Goal: Task Accomplishment & Management: Manage account settings

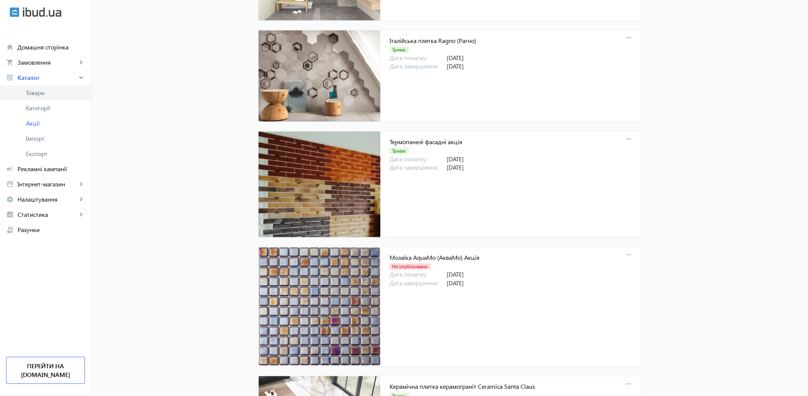
click at [30, 90] on span "Товари" at bounding box center [55, 93] width 59 height 8
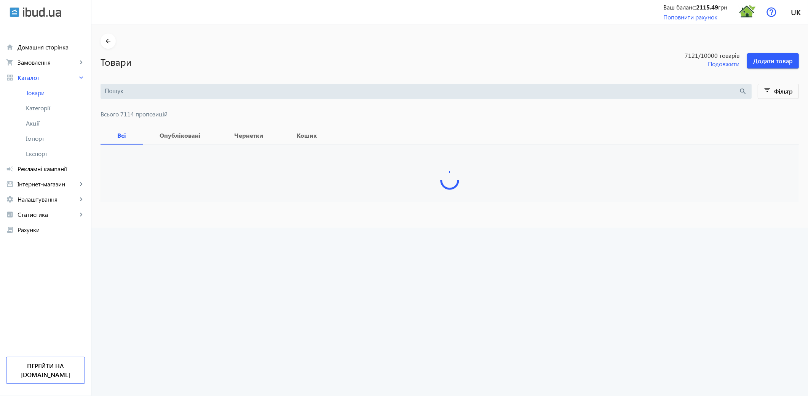
click at [109, 92] on input "search" at bounding box center [422, 91] width 634 height 8
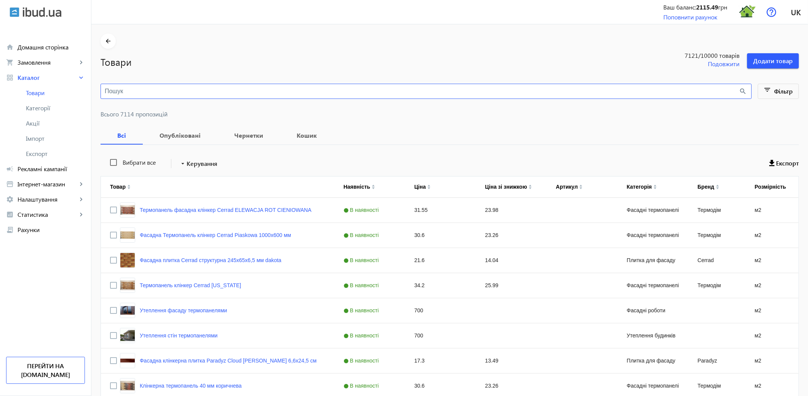
paste input "[GEOGRAPHIC_DATA]"
type input "[GEOGRAPHIC_DATA]"
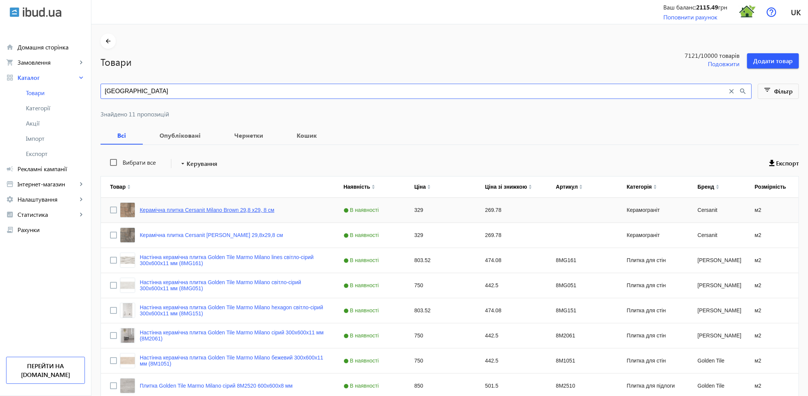
click at [210, 212] on link "Керамічна плитка Cersanit Milano Brown 29,8 х29, 8 см" at bounding box center [207, 210] width 135 height 6
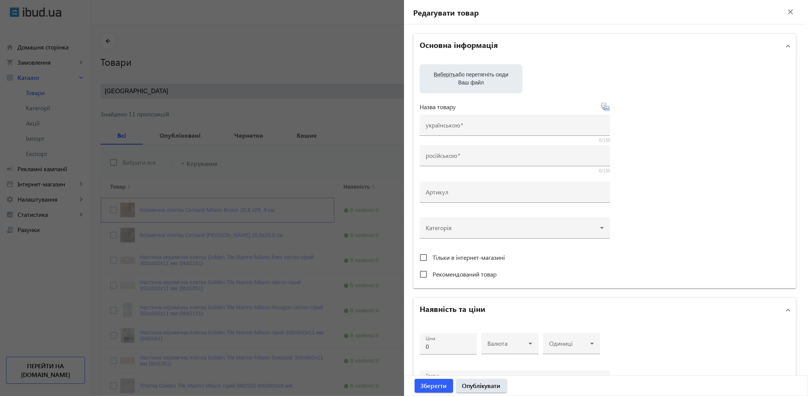
type input "Керамічна плитка Cersanit Milano Brown 29,8 х29, 8 см"
type input "Керамическая плитка Cersanit Milano Brown 29,8х29,8 см"
type input "329"
type input "10"
type input "Керамічна плитка Cersanit Milano Brown 29,8 х29, 8 см"
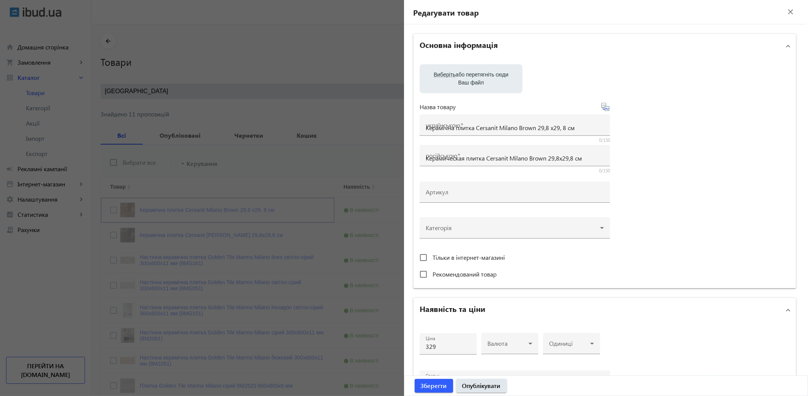
type input "Керамическая плитка Cersanit Milano Brown 29,8х29,8 см"
type textarea "Керамічна плитка Cersanit Milano Brown 29,8 х29, 8 см купити"
type textarea "Керамическая плитка Cersanit Milano Brown 29,8х29,8 см купить"
type input "плитка cersanit, плитка cersanit milano brown"
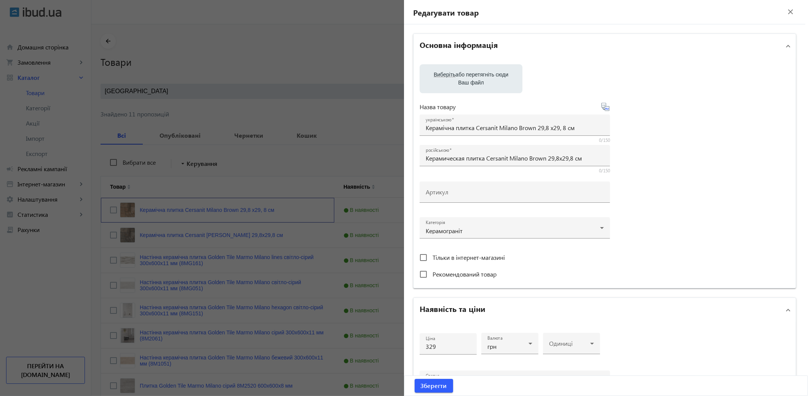
scroll to position [85, 0]
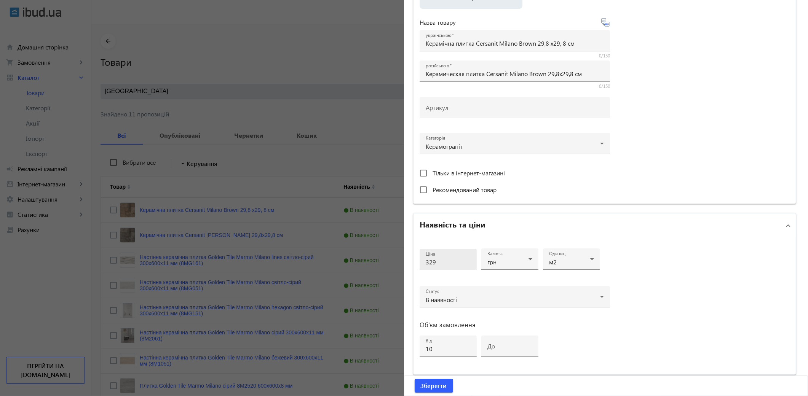
click at [447, 263] on input "329" at bounding box center [448, 262] width 45 height 8
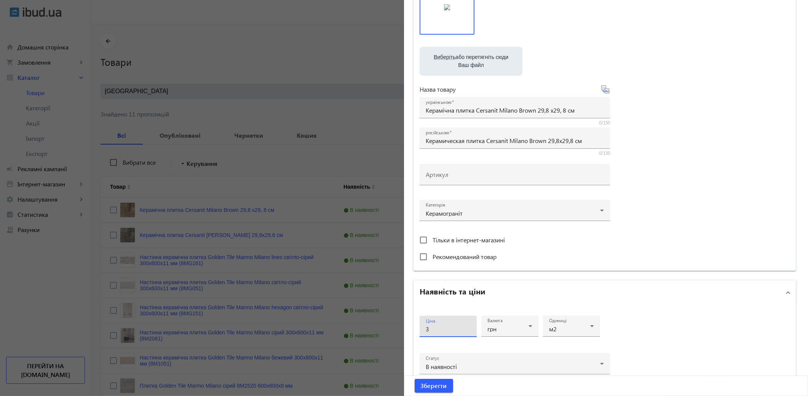
scroll to position [151, 0]
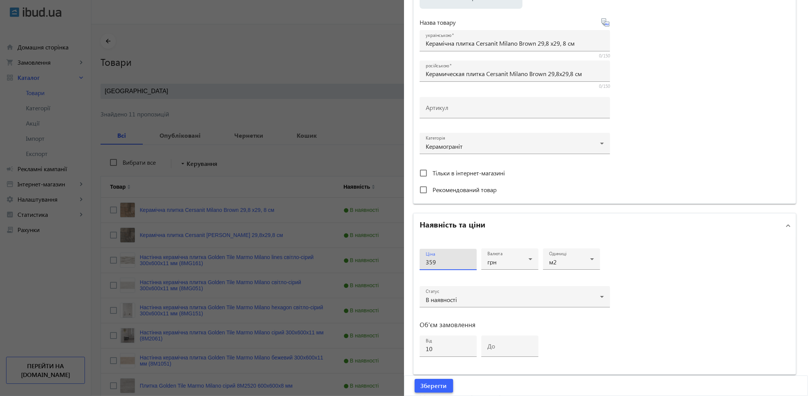
type input "359"
drag, startPoint x: 435, startPoint y: 382, endPoint x: 247, endPoint y: 245, distance: 232.6
click at [435, 383] on span "Зберегти" at bounding box center [434, 386] width 26 height 8
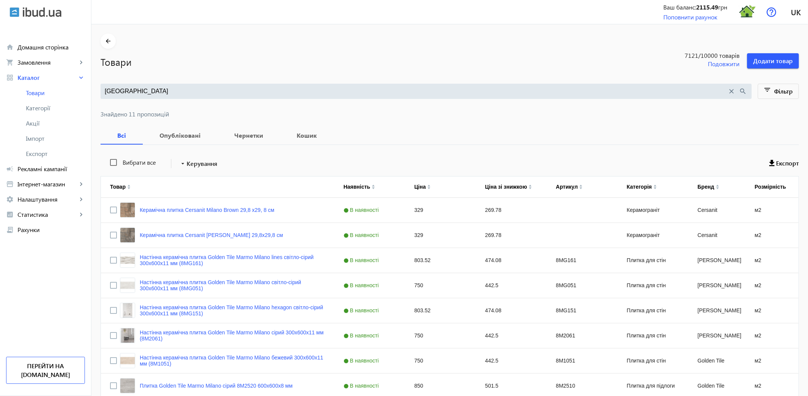
scroll to position [0, 0]
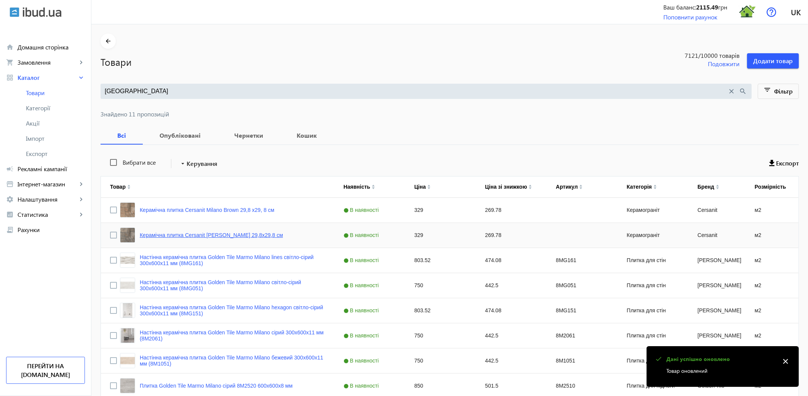
click at [233, 238] on link "Керамічна плитка Cersanit [PERSON_NAME] 29,8х29,8 см" at bounding box center [211, 235] width 143 height 6
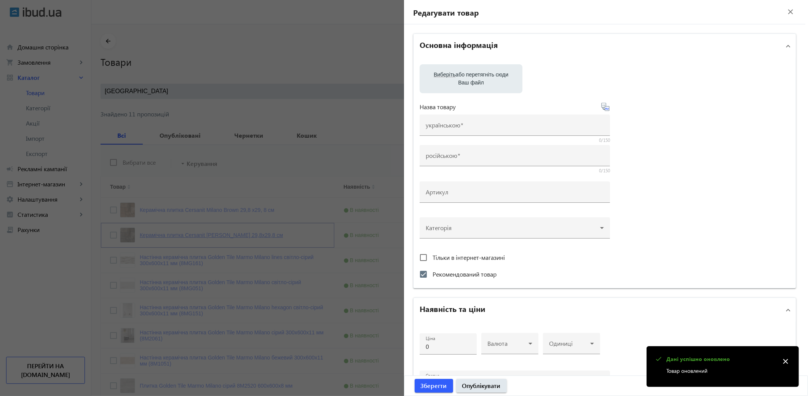
type input "Керамічна плитка Cersanit [PERSON_NAME] 29,8х29,8 см"
type input "Керамическая плитка Cersanit [PERSON_NAME] 29,8х29,8 см"
checkbox input "true"
type input "329"
type input "10"
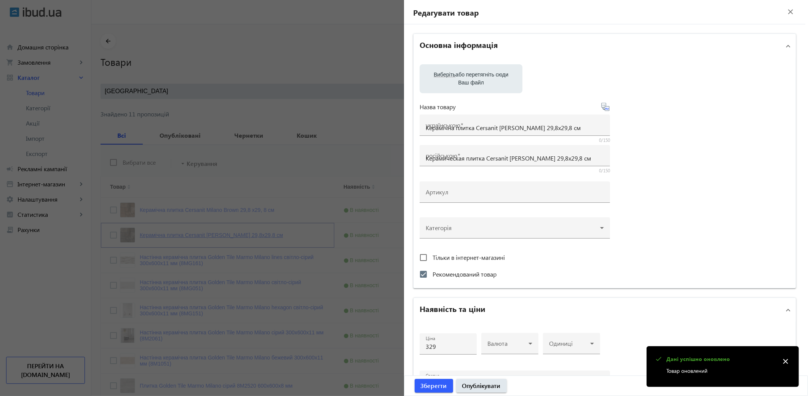
type input "Керамічна плитка Cersanit [PERSON_NAME] 29,8 х29, 8 см"
type input "Керамическая плитка Cersanit [PERSON_NAME] 29,8х29,8 см"
type textarea "Керамічна плитка Cersanit [PERSON_NAME] 29,8 х29, 8 см купити"
type textarea "Керамическая плитка Cersanit [PERSON_NAME] 29,8х29,8 см купить"
type input "плитка cersanit, плитка cersanit [PERSON_NAME]"
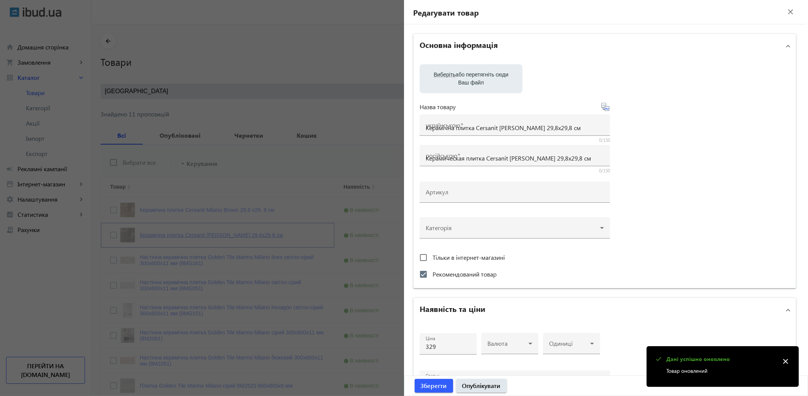
type input "плитка cersanit, плитка cersanit [PERSON_NAME]"
click at [438, 346] on input "329" at bounding box center [448, 347] width 45 height 8
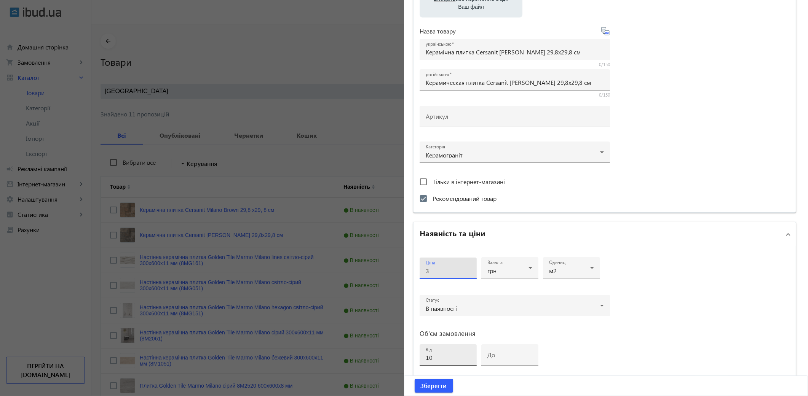
scroll to position [169, 0]
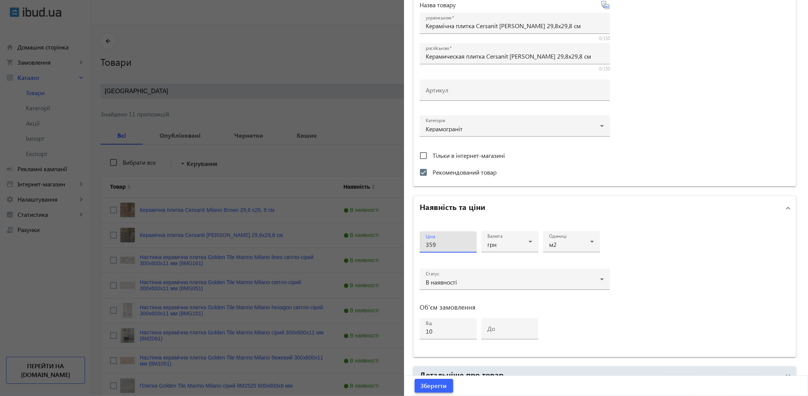
type input "359"
click at [435, 389] on span "Зберегти" at bounding box center [434, 386] width 26 height 8
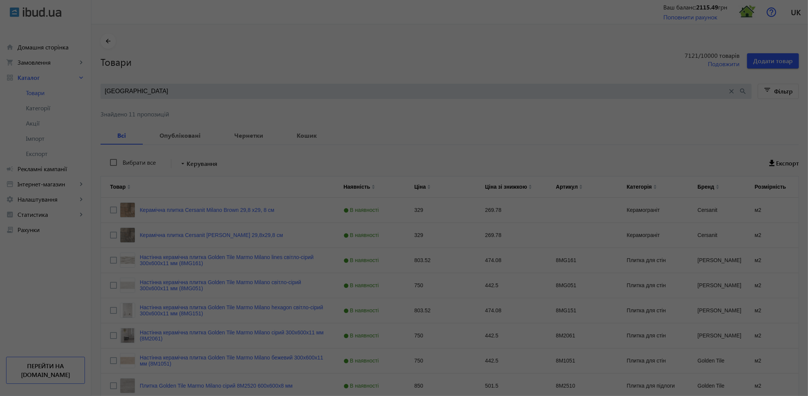
scroll to position [0, 0]
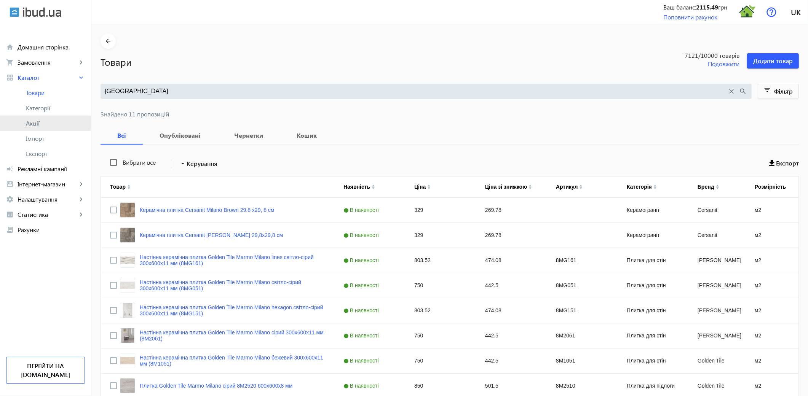
click at [35, 123] on span "Акції" at bounding box center [55, 124] width 59 height 8
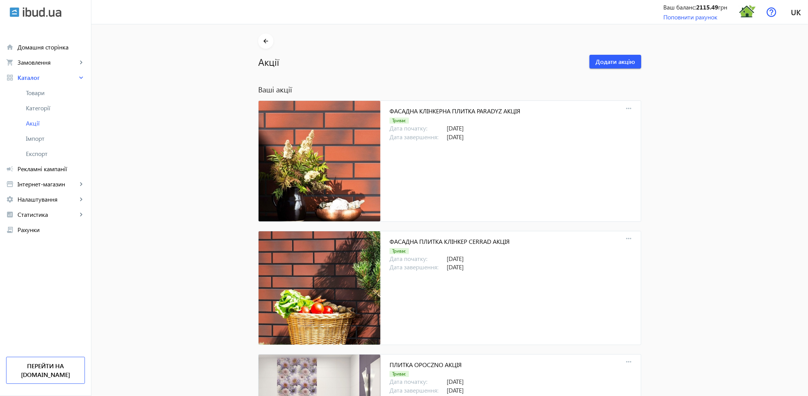
scroll to position [1521, 0]
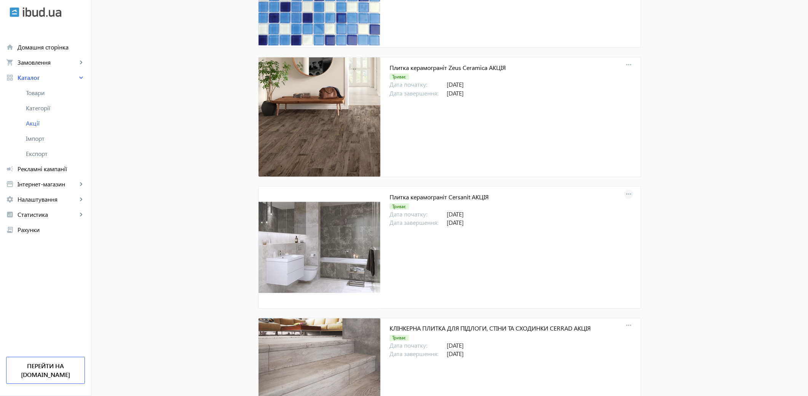
click at [624, 192] on mat-icon "more_horiz" at bounding box center [628, 194] width 11 height 11
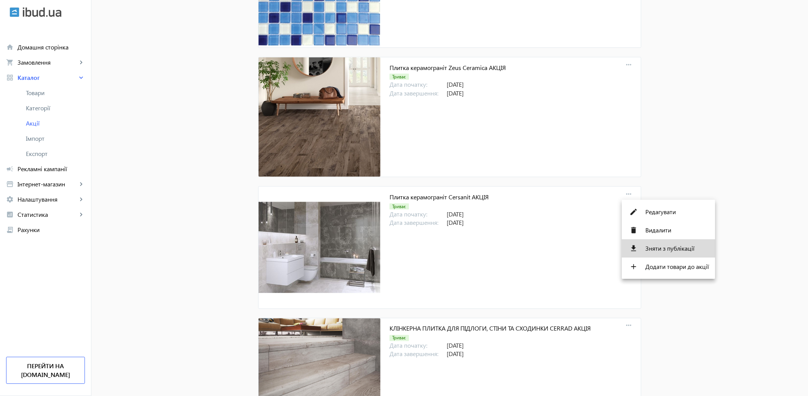
click at [660, 246] on span "Зняти з публікації" at bounding box center [678, 249] width 64 height 6
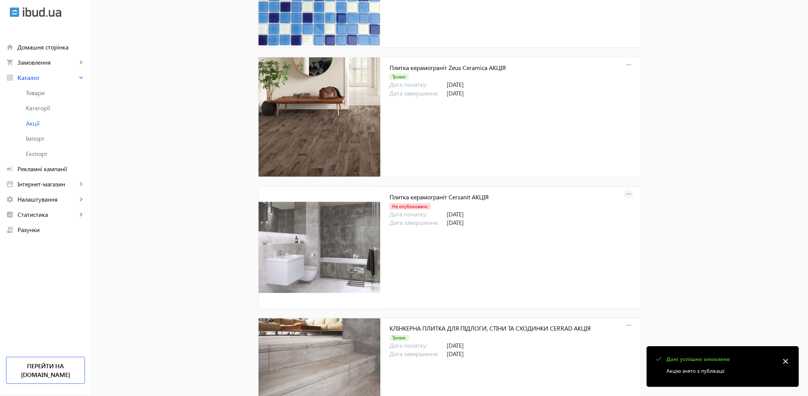
click at [625, 193] on mat-icon "more_horiz" at bounding box center [628, 194] width 11 height 11
click at [661, 246] on span "Опублікувати" at bounding box center [678, 249] width 64 height 6
